Goal: Information Seeking & Learning: Learn about a topic

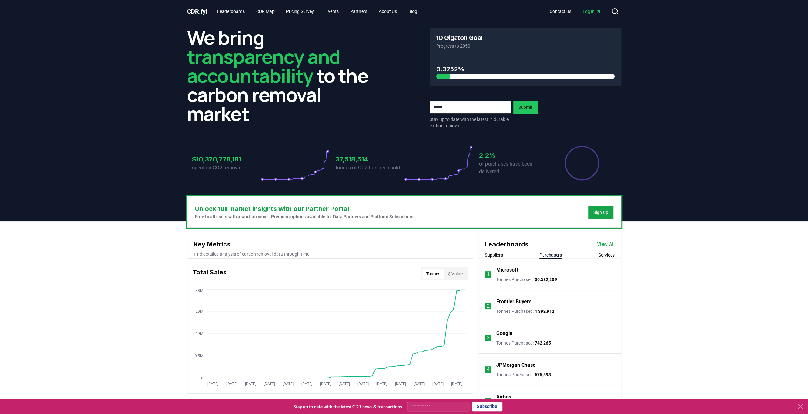
click at [557, 256] on button "Purchasers" at bounding box center [550, 255] width 23 height 6
click at [508, 271] on p "Microsoft" at bounding box center [507, 270] width 22 height 8
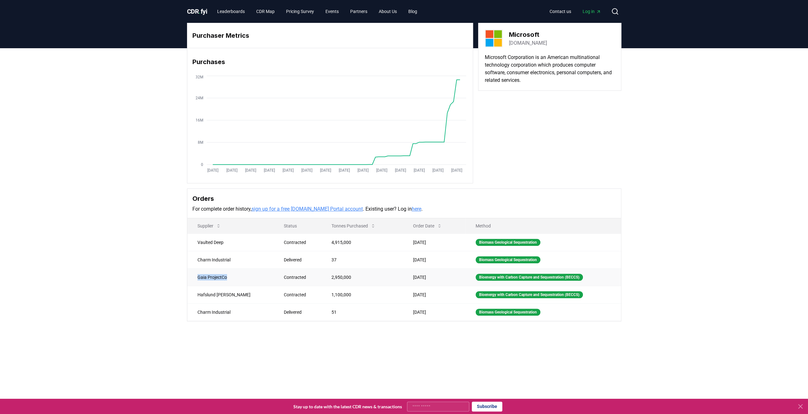
drag, startPoint x: 230, startPoint y: 278, endPoint x: 193, endPoint y: 275, distance: 37.2
click at [193, 275] on td "Gaia ProjectCo" at bounding box center [230, 276] width 87 height 17
copy td "Gaia ProjectCo"
click at [156, 253] on div "Purchaser Metrics Purchases Jan 2019 Jul 2019 Jan 2020 Jul 2020 Jan 2021 Jul 20…" at bounding box center [404, 197] width 808 height 299
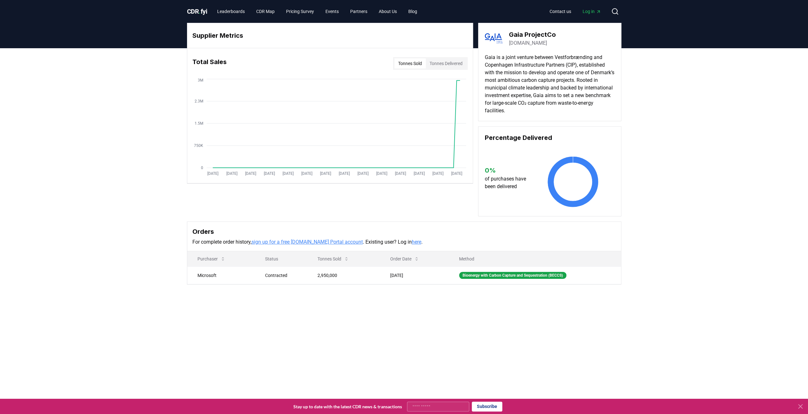
click at [511, 81] on p "Gaia is a joint venture between Vestforbrænding and Copenhagen Infrastructure P…" at bounding box center [550, 84] width 130 height 61
